Goal: Task Accomplishment & Management: Manage account settings

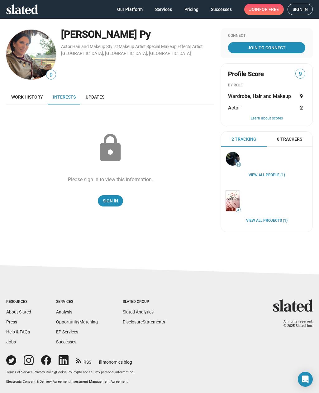
click at [64, 102] on link "Interests" at bounding box center [64, 97] width 33 height 15
click at [34, 56] on img at bounding box center [31, 55] width 50 height 50
click at [110, 206] on span "Sign In" at bounding box center [110, 200] width 15 height 11
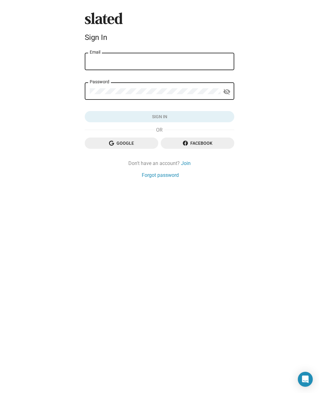
click at [95, 60] on input "Email" at bounding box center [160, 62] width 140 height 6
type input "carpy911@yahoo.com"
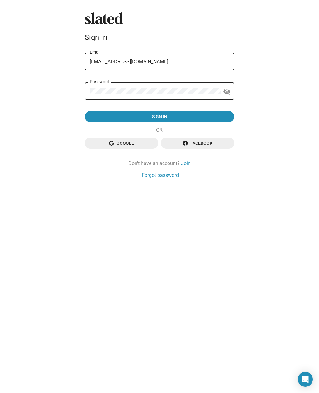
click at [160, 117] on button "Sign in" at bounding box center [160, 116] width 150 height 11
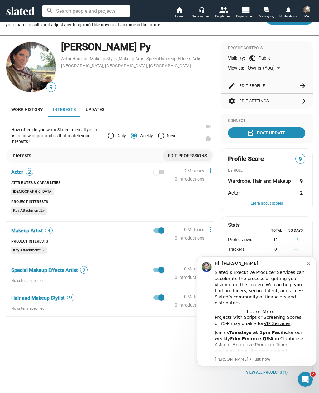
click at [307, 266] on div "Hi, [PERSON_NAME]." at bounding box center [261, 264] width 92 height 6
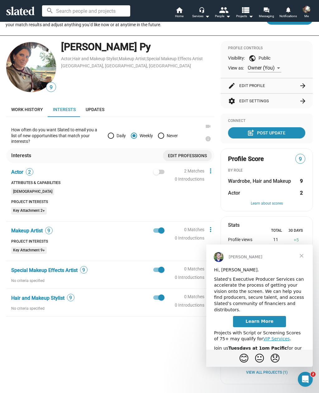
click at [301, 253] on span "Close" at bounding box center [302, 256] width 22 height 22
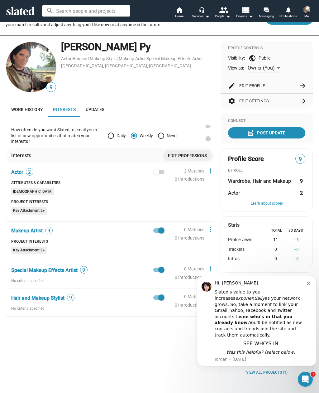
click at [305, 285] on div "Hi, [PERSON_NAME]. Slated's value to you increases exponentially as your networ…" at bounding box center [257, 321] width 120 height 90
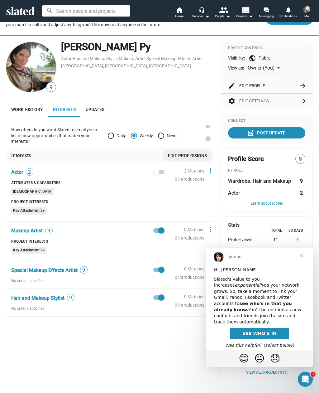
click at [302, 258] on span "Close" at bounding box center [302, 256] width 22 height 22
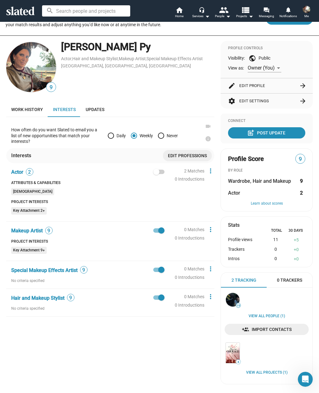
click at [254, 176] on mat-card "Profile Score 9 BY ROLE Wardrobe, Hair and Makeup 9 Actor 2 Learn about scores" at bounding box center [267, 180] width 92 height 63
click at [262, 180] on span "Wardrobe, Hair and Makeup" at bounding box center [259, 181] width 63 height 7
click at [241, 85] on button "edit Edit Profile arrow_forward" at bounding box center [266, 85] width 77 height 15
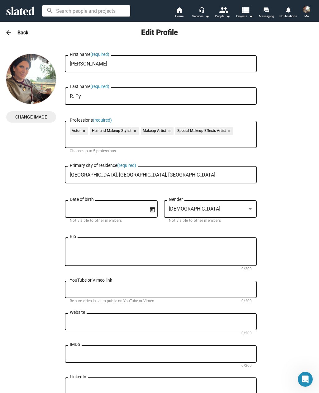
click at [76, 99] on input "R. Py" at bounding box center [161, 97] width 182 height 6
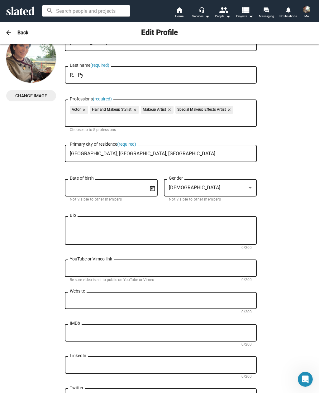
scroll to position [22, 0]
type input "R. Py"
click at [247, 119] on input "Professions (required)" at bounding box center [162, 118] width 182 height 6
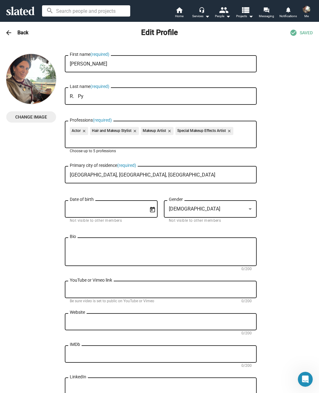
scroll to position [0, 0]
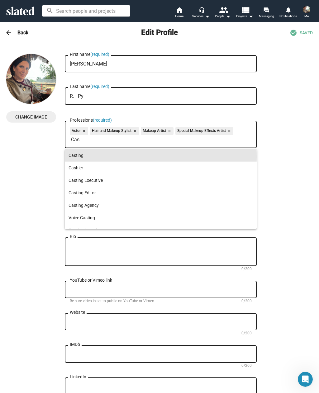
type input "Cas"
click at [75, 156] on span "Casting" at bounding box center [161, 155] width 185 height 12
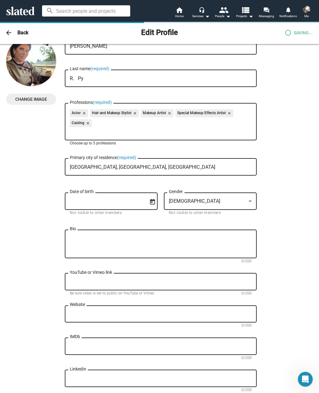
scroll to position [32, 0]
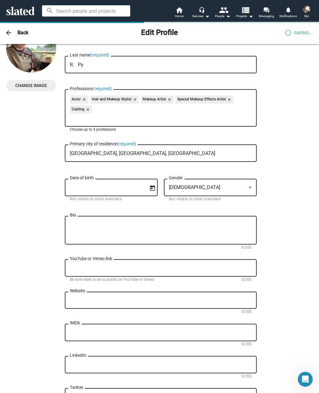
click at [103, 190] on input "Date of birth" at bounding box center [107, 188] width 74 height 6
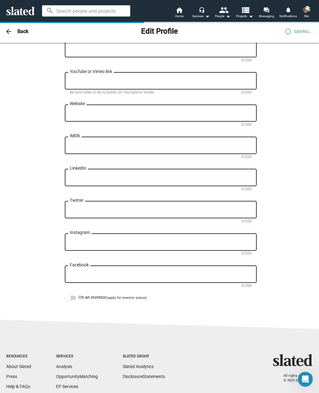
scroll to position [224, 0]
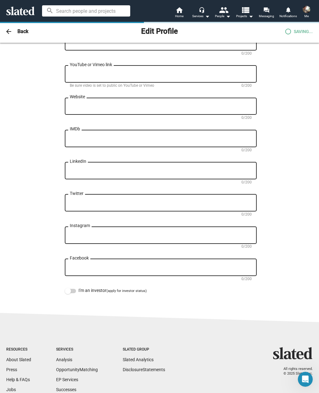
click at [79, 134] on div "IMDb" at bounding box center [161, 138] width 182 height 18
click at [77, 142] on textarea "IMDb" at bounding box center [161, 139] width 182 height 6
click at [76, 140] on textarea "IMDb" at bounding box center [161, 139] width 182 height 6
paste textarea "[URL][DOMAIN_NAME]"
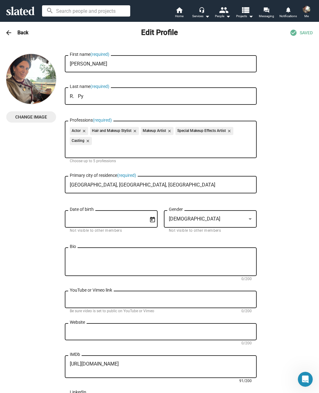
scroll to position [0, 0]
type textarea "[URL][DOMAIN_NAME]"
click at [25, 112] on span "Change Image" at bounding box center [31, 116] width 40 height 11
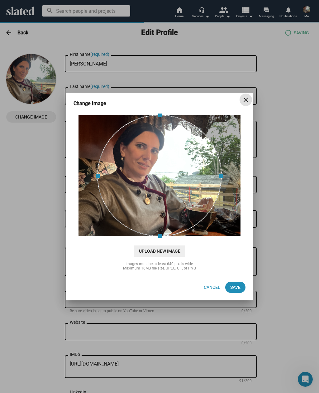
click at [147, 251] on span "Upload New Image" at bounding box center [159, 251] width 51 height 11
click at [147, 238] on input "cloud_upload Drag and drop or click to upload" at bounding box center [160, 176] width 172 height 124
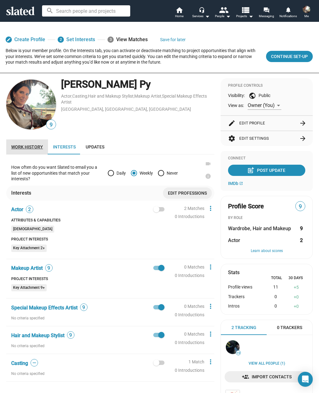
click at [32, 145] on span "Work history" at bounding box center [27, 146] width 32 height 5
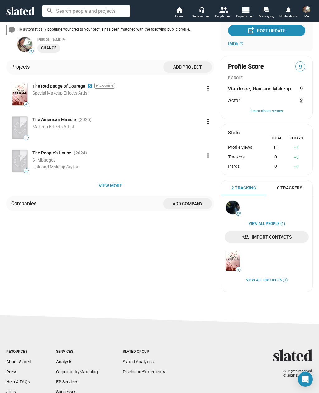
scroll to position [140, 0]
click at [111, 185] on span "View more" at bounding box center [110, 185] width 198 height 11
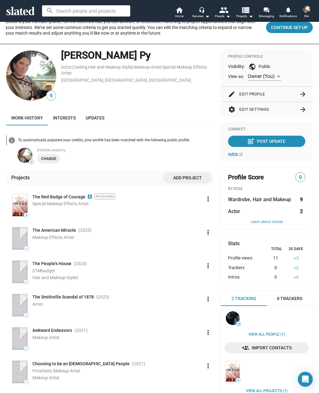
scroll to position [28, 0]
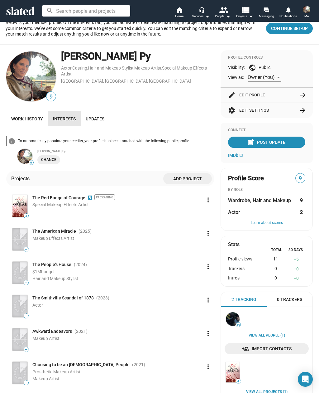
click at [64, 115] on link "Interests" at bounding box center [64, 118] width 33 height 15
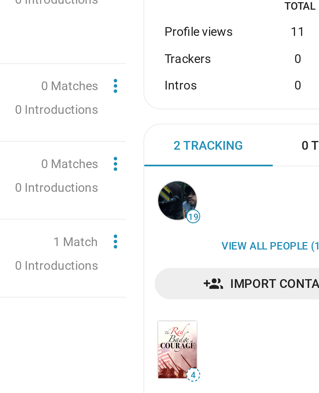
scroll to position [141, 0]
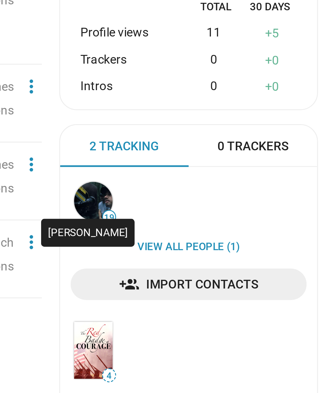
click at [226, 199] on img at bounding box center [233, 206] width 14 height 14
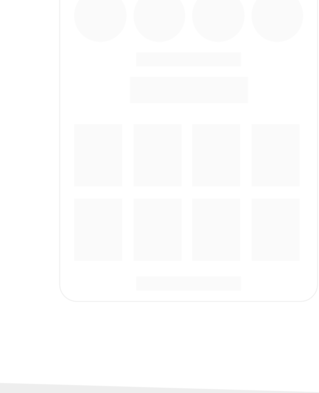
scroll to position [81, 0]
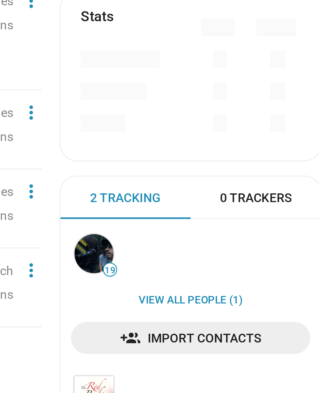
scroll to position [131, 0]
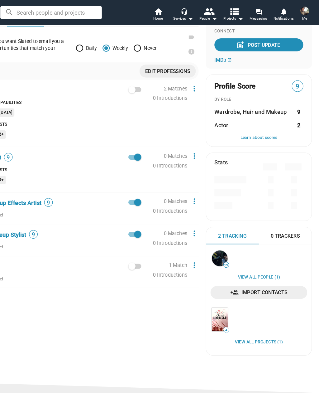
click at [228, 53] on span "IMDb" at bounding box center [233, 52] width 10 height 5
